Goal: Find specific page/section: Find specific page/section

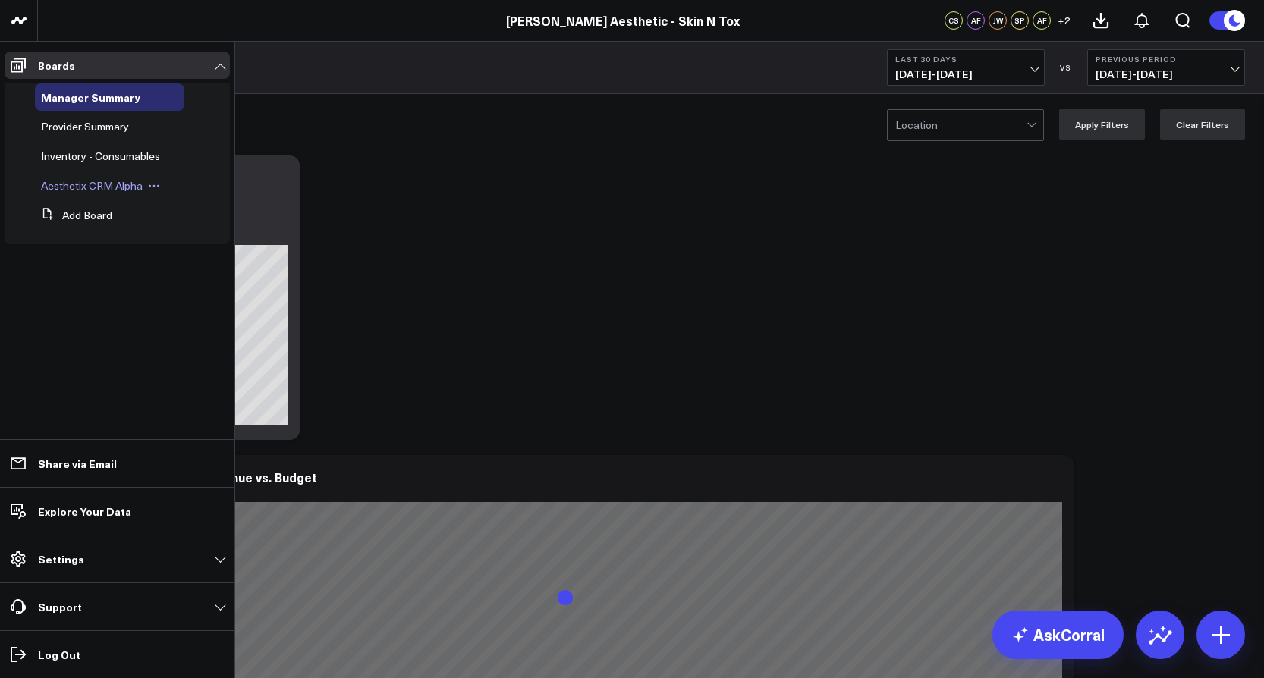
click at [102, 179] on span "Aesthetix CRM Alpha" at bounding box center [92, 185] width 102 height 14
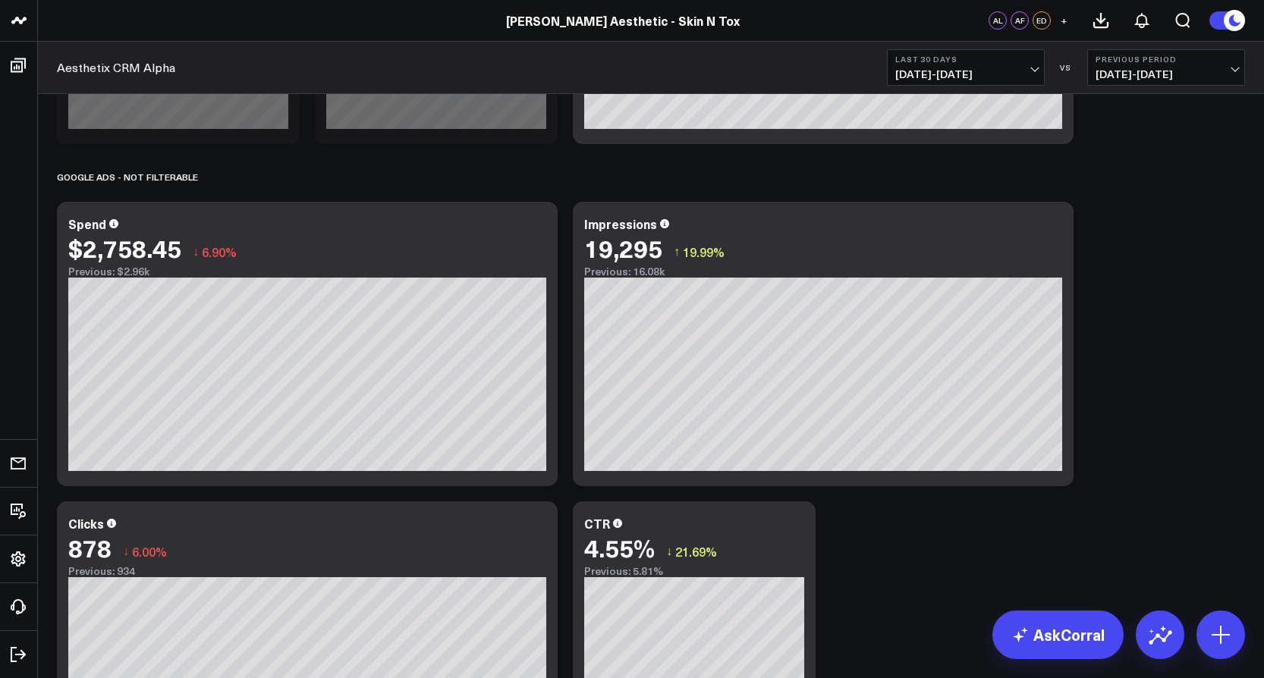
scroll to position [2225, 0]
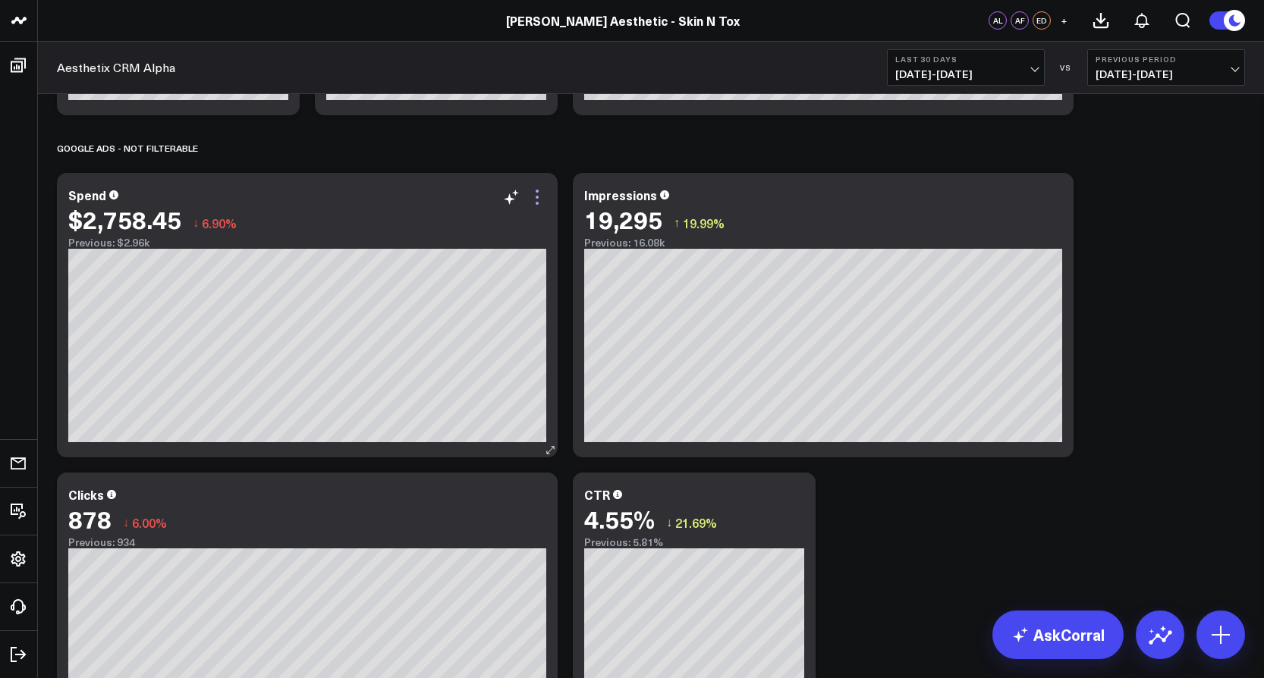
click at [534, 199] on icon at bounding box center [537, 197] width 18 height 18
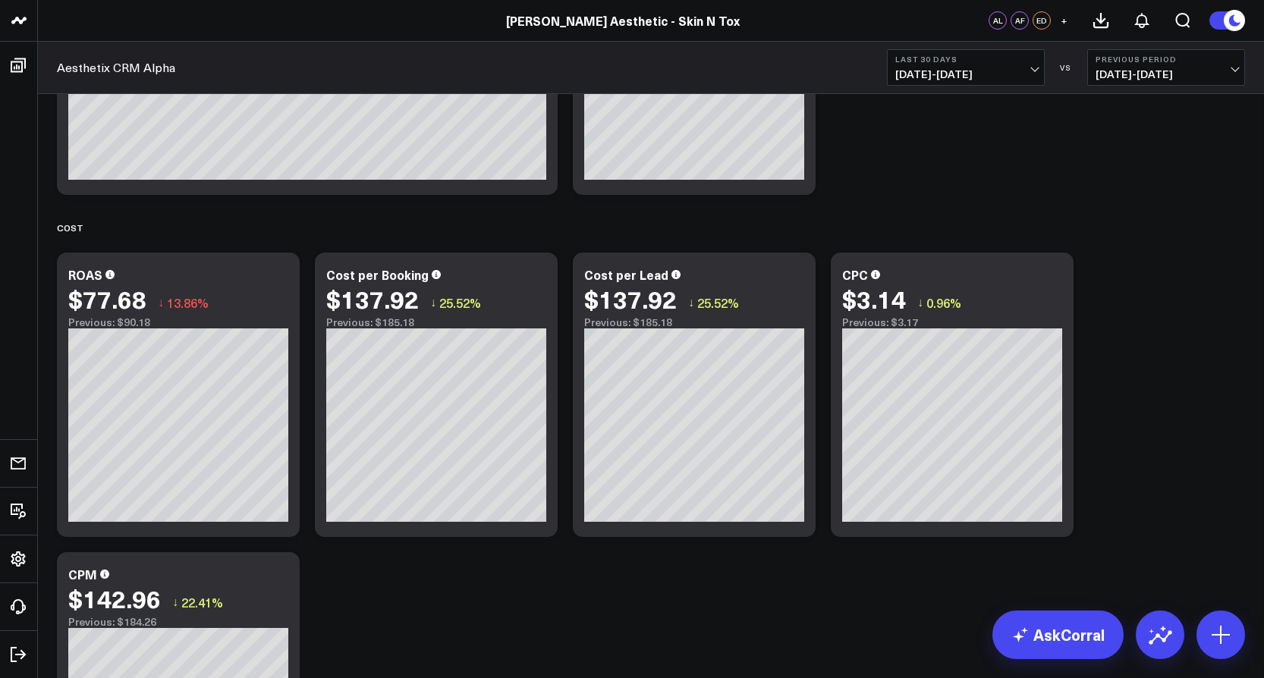
scroll to position [2797, 0]
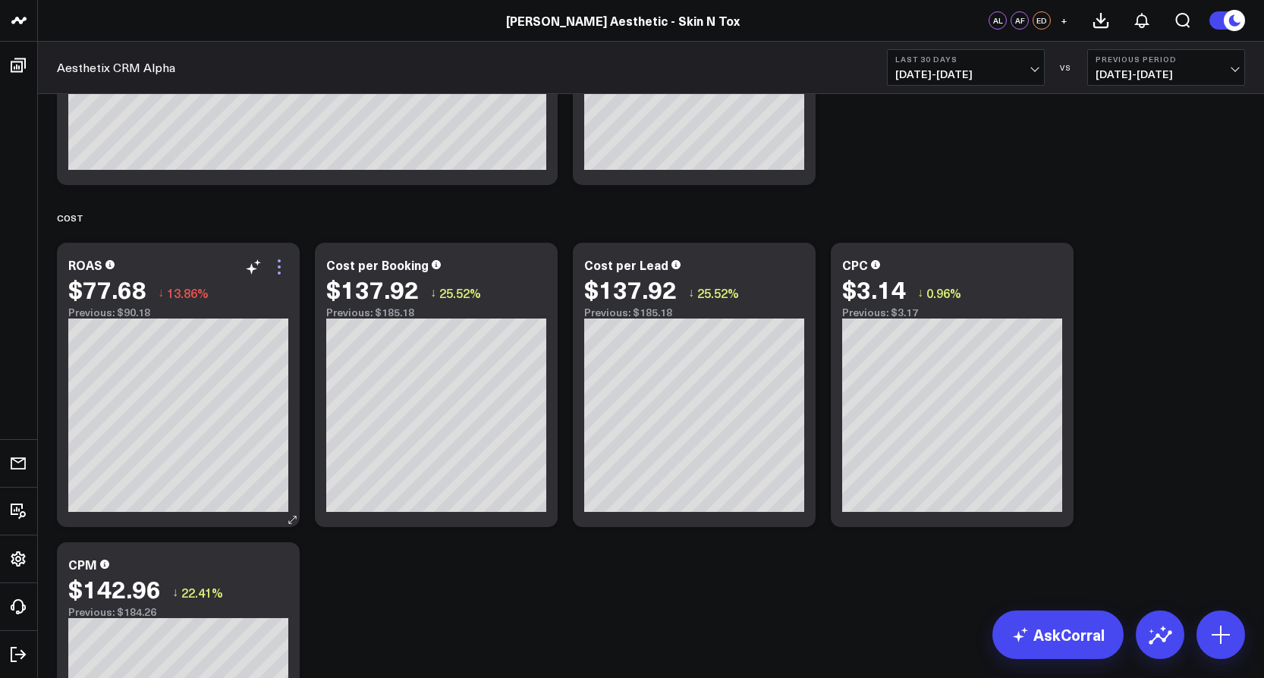
click at [275, 266] on icon at bounding box center [279, 267] width 18 height 18
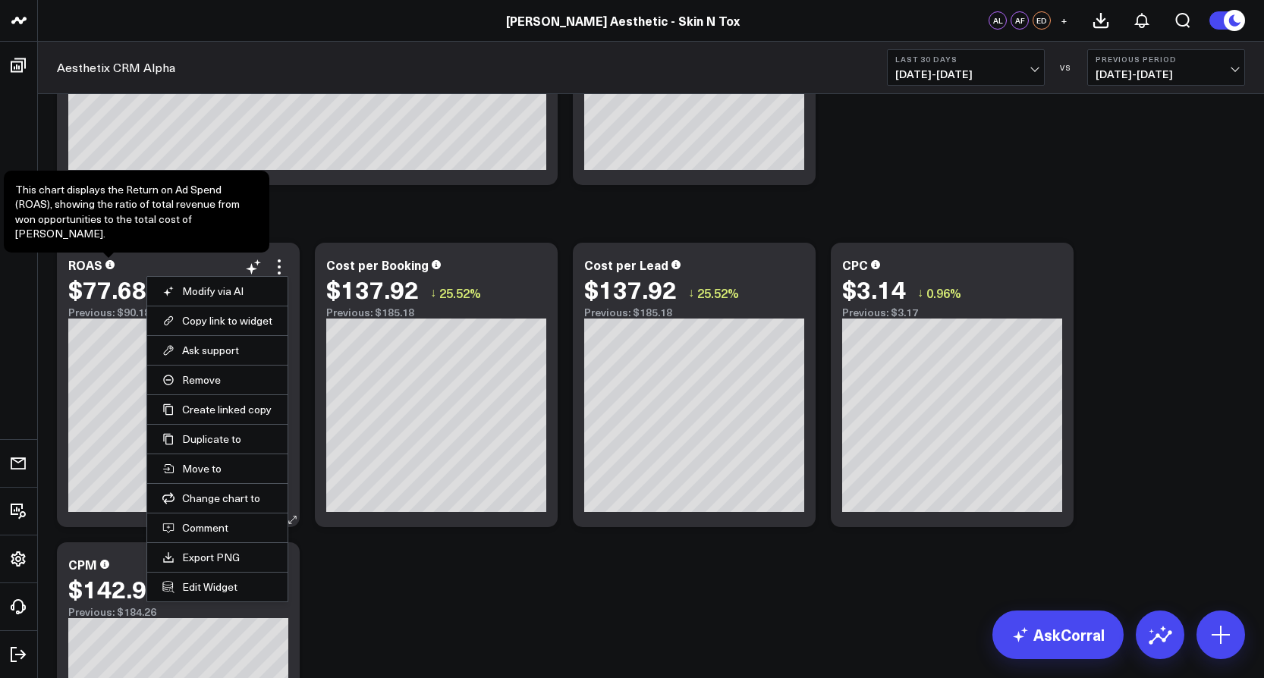
click at [110, 269] on icon at bounding box center [109, 264] width 9 height 9
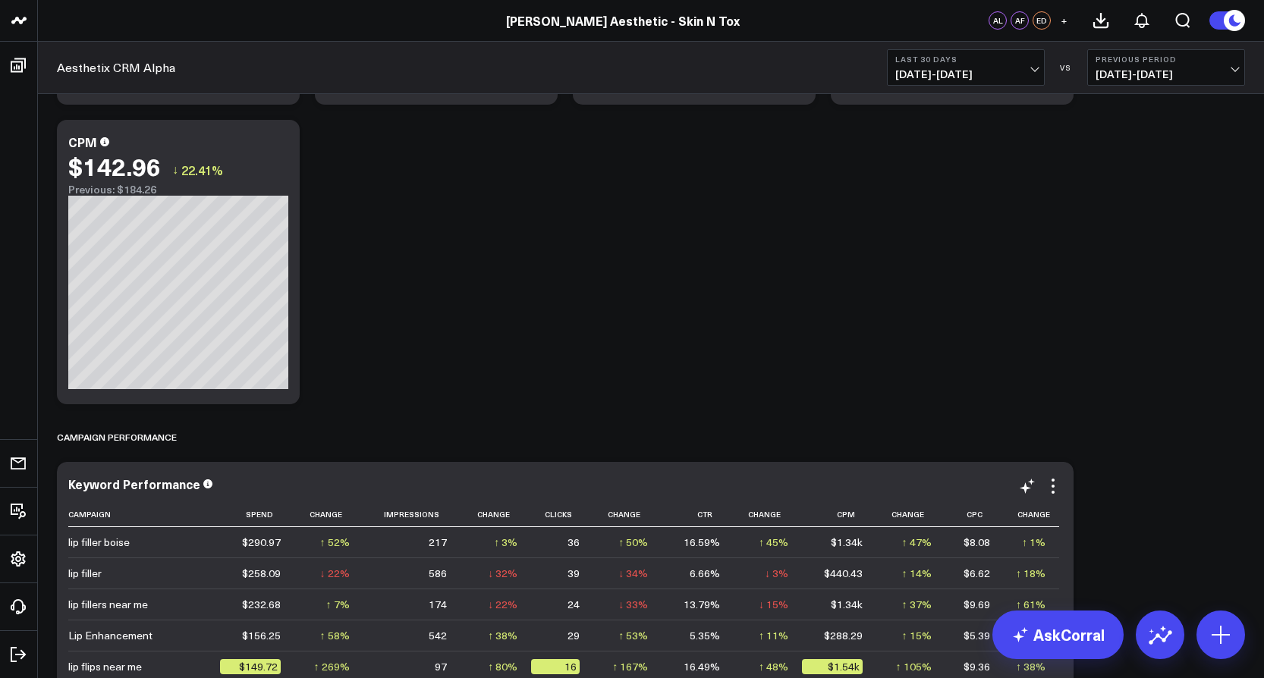
scroll to position [3355, 0]
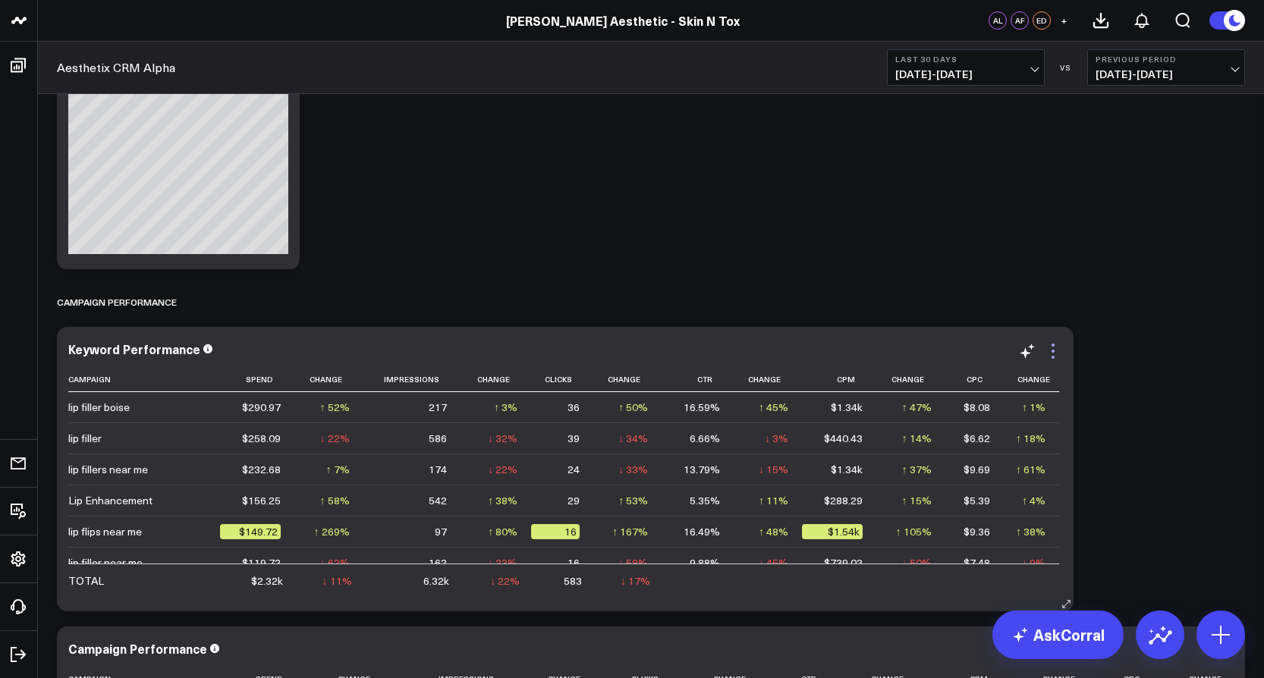
click at [1054, 348] on icon at bounding box center [1053, 351] width 18 height 18
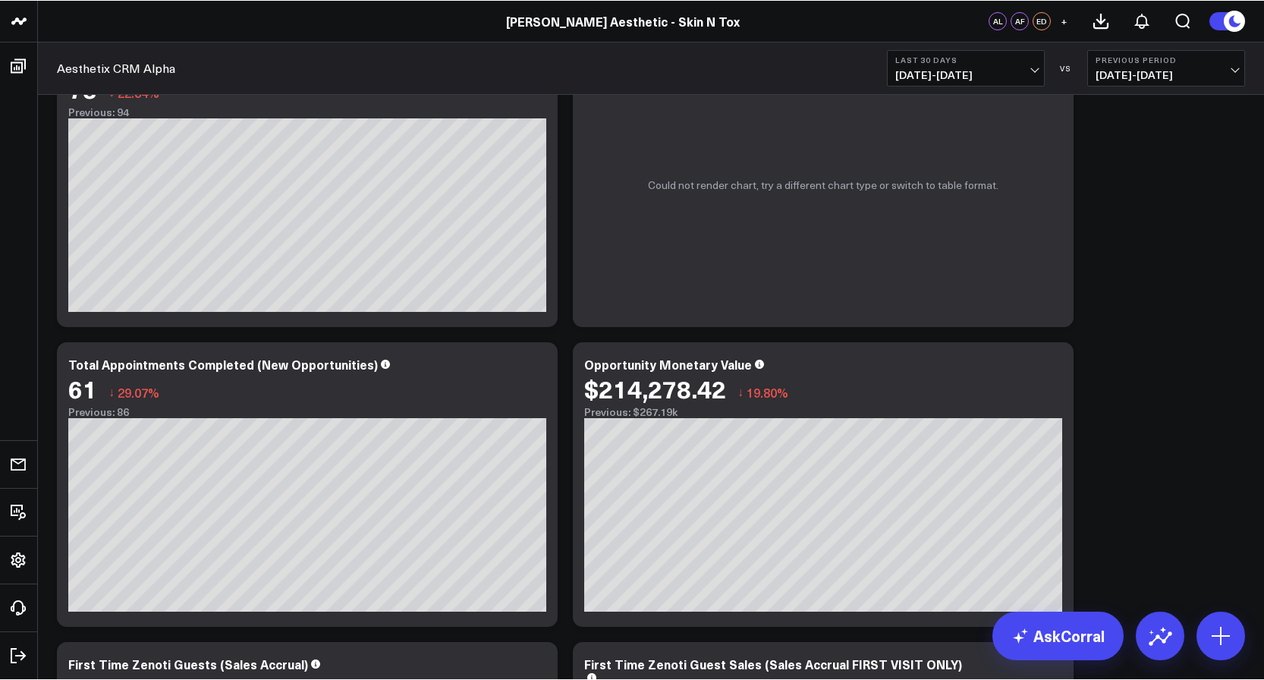
scroll to position [696, 0]
